Goal: Find contact information: Find contact information

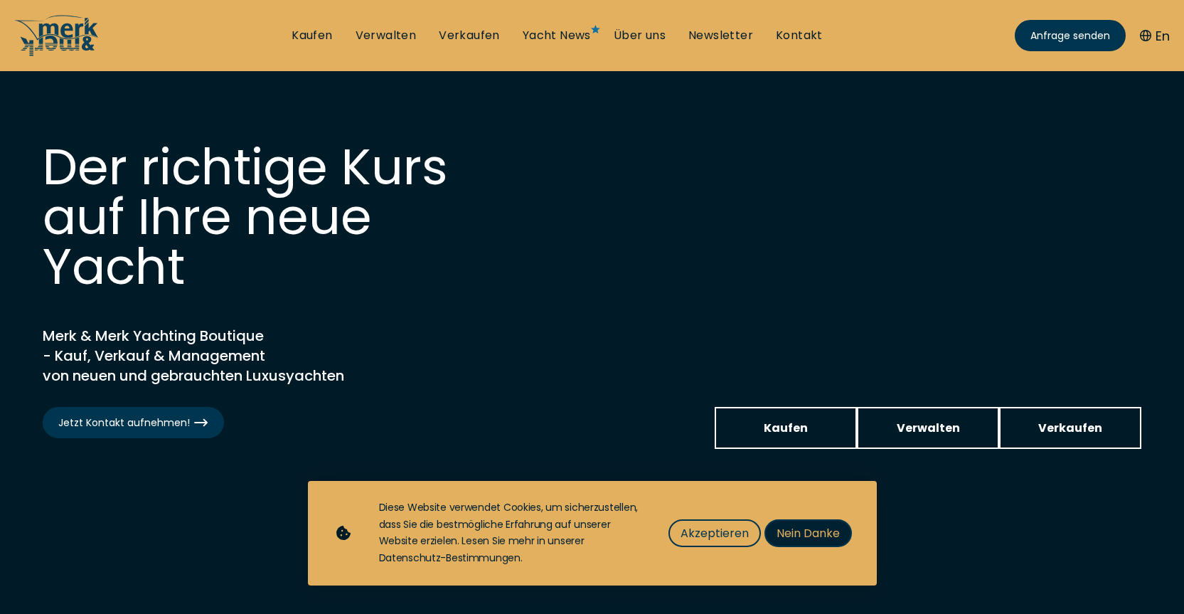
click at [830, 536] on span "Nein Danke" at bounding box center [808, 533] width 63 height 18
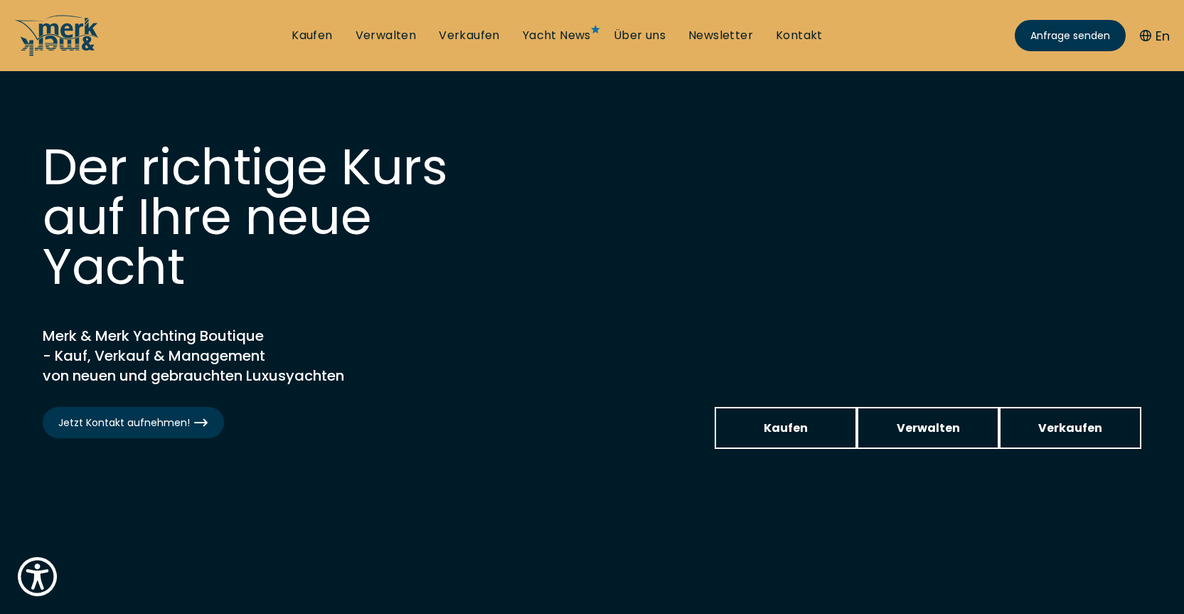
click at [824, 36] on li "Kontakt" at bounding box center [799, 36] width 70 height 16
click at [787, 36] on link "Kontakt" at bounding box center [799, 36] width 47 height 16
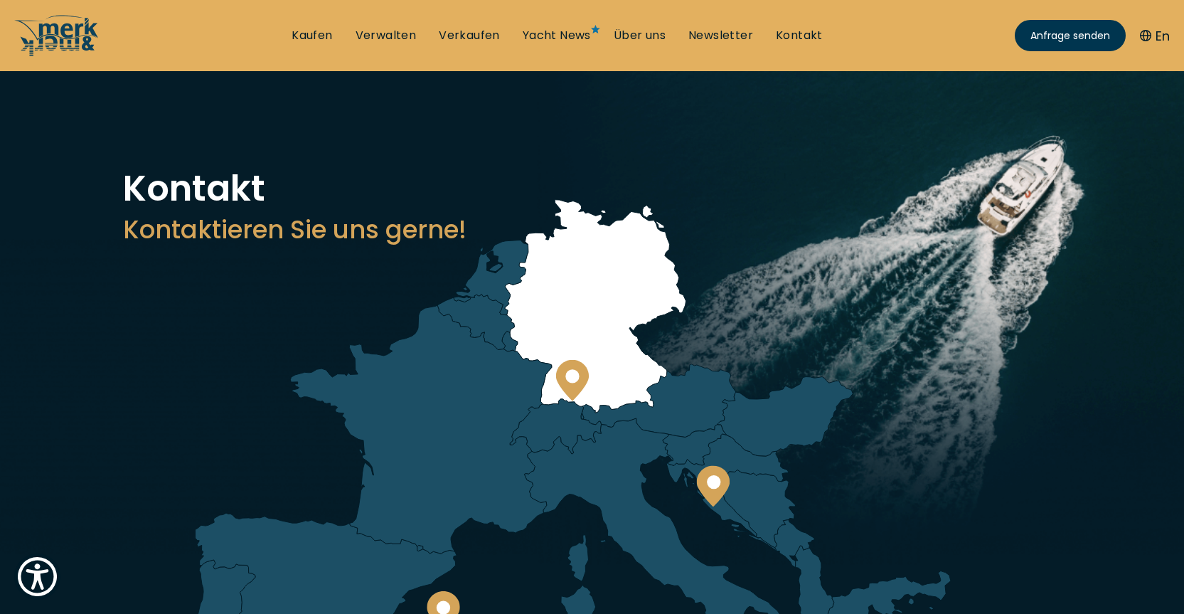
click at [567, 378] on circle at bounding box center [572, 376] width 14 height 14
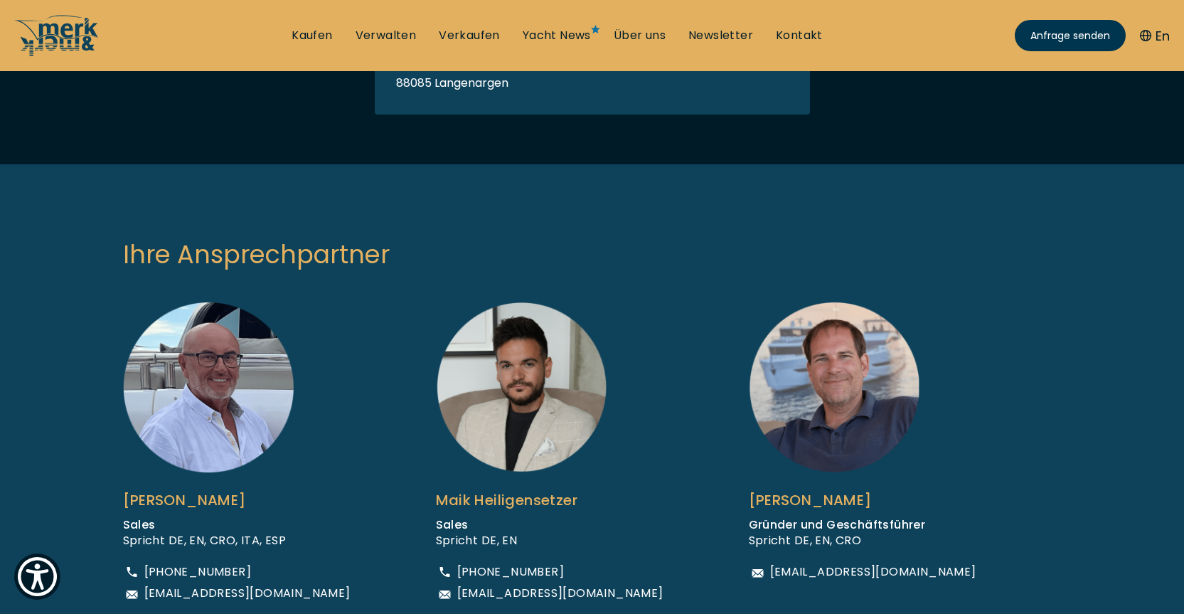
scroll to position [356, 0]
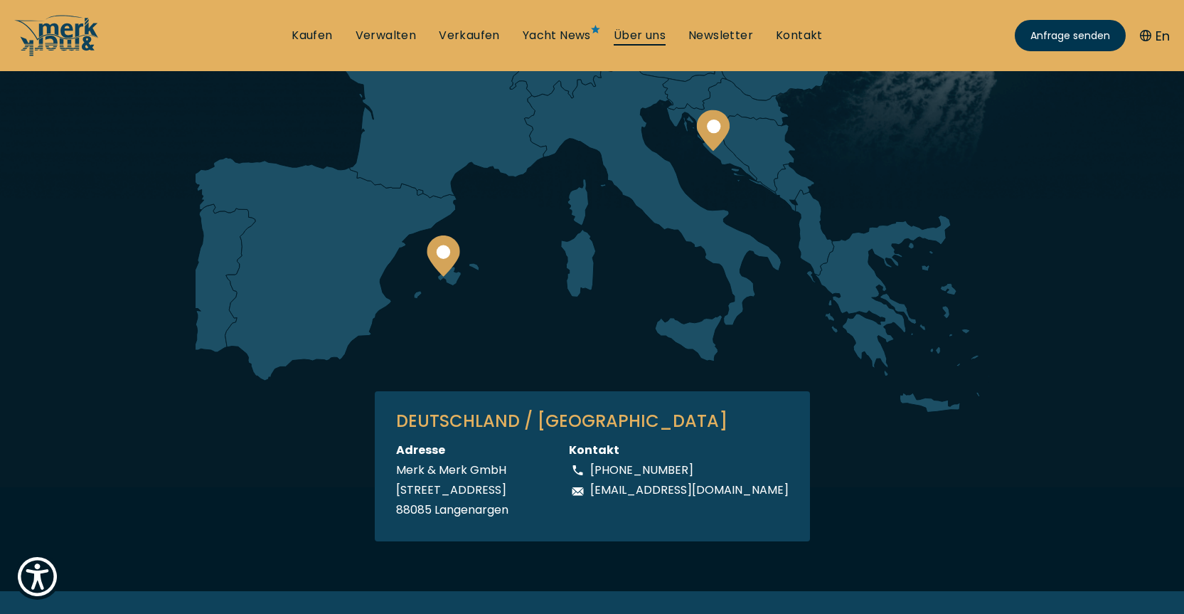
click at [646, 39] on link "Über uns" at bounding box center [640, 36] width 52 height 16
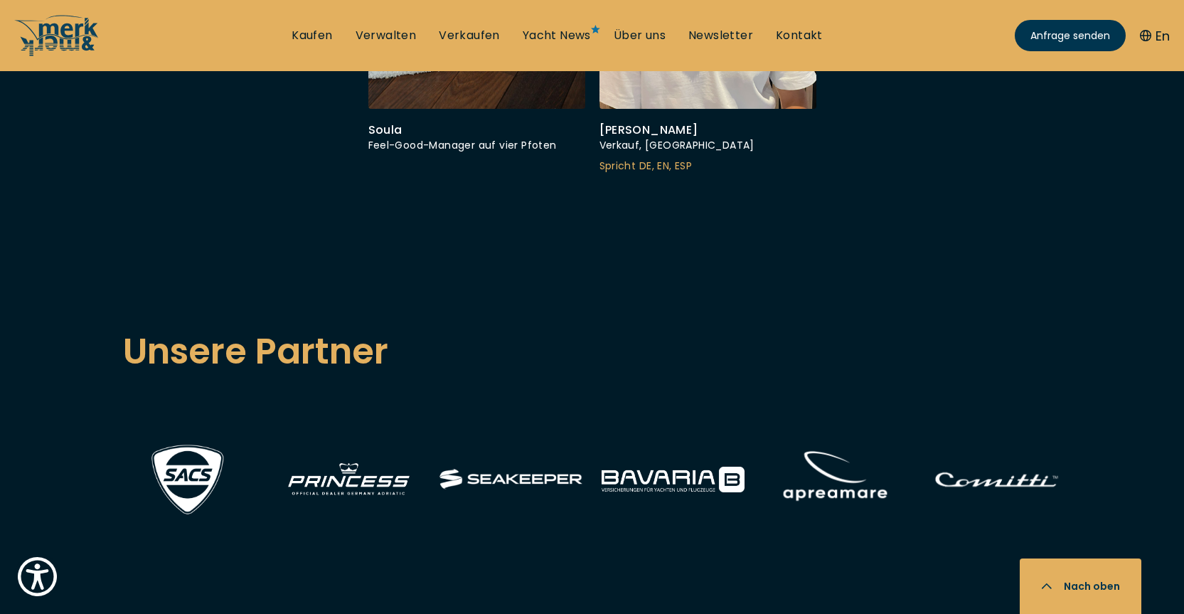
scroll to position [5120, 0]
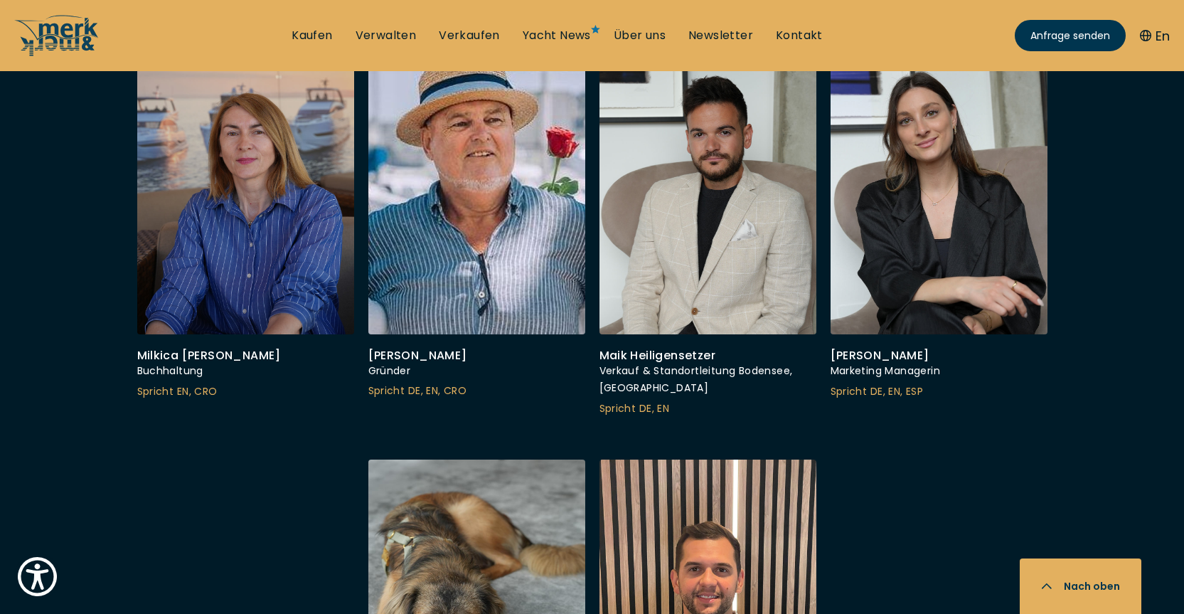
scroll to position [4480, 0]
